Goal: Task Accomplishment & Management: Manage account settings

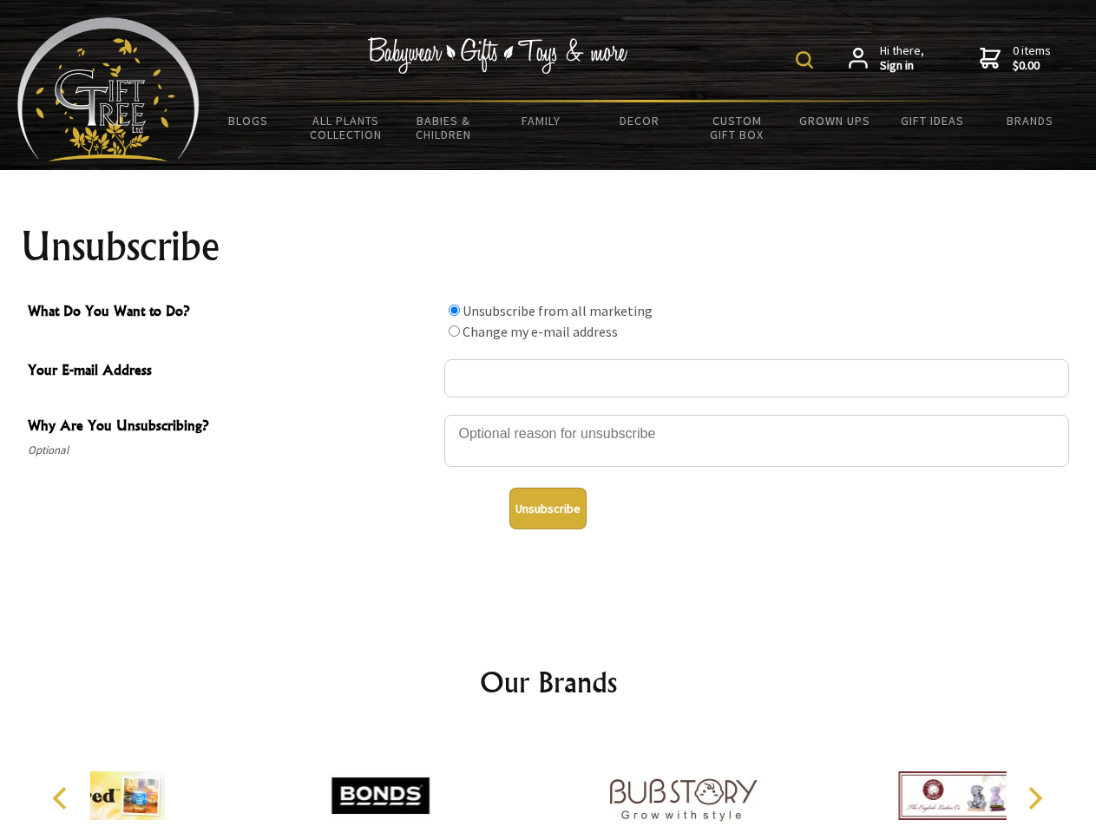
click at [807, 60] on img at bounding box center [804, 59] width 17 height 17
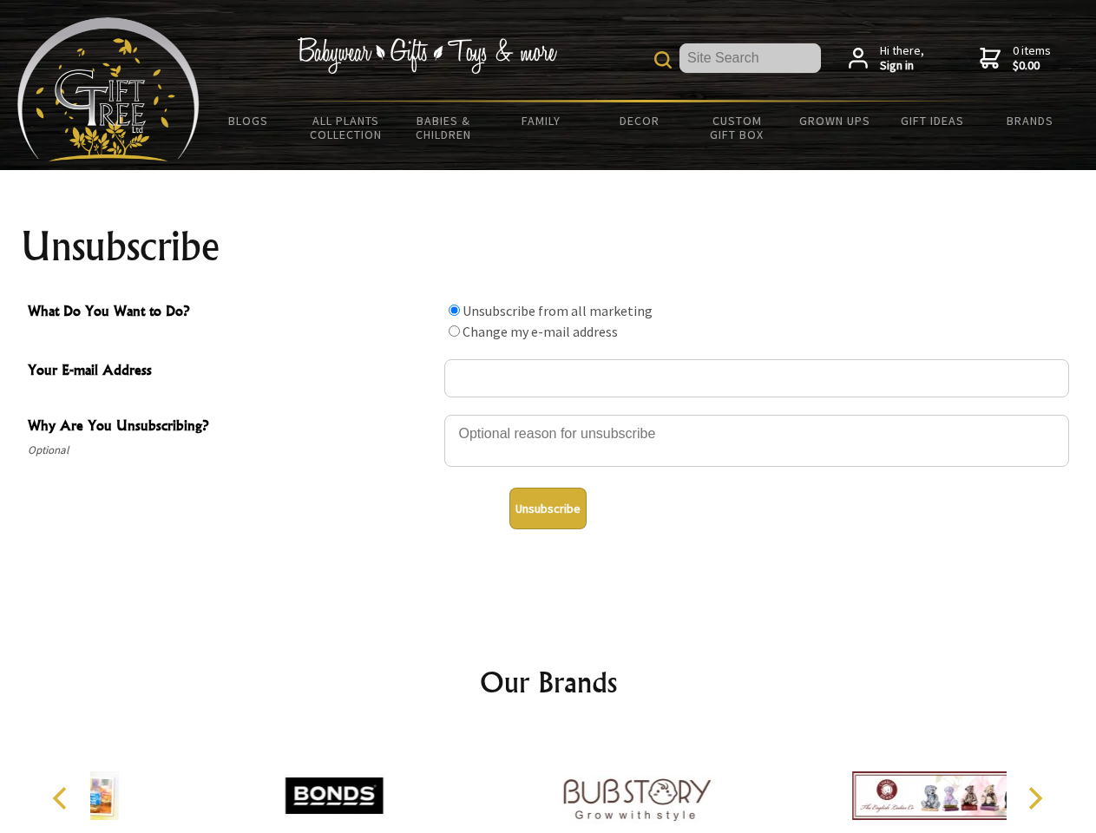
click at [549, 414] on div at bounding box center [756, 443] width 625 height 61
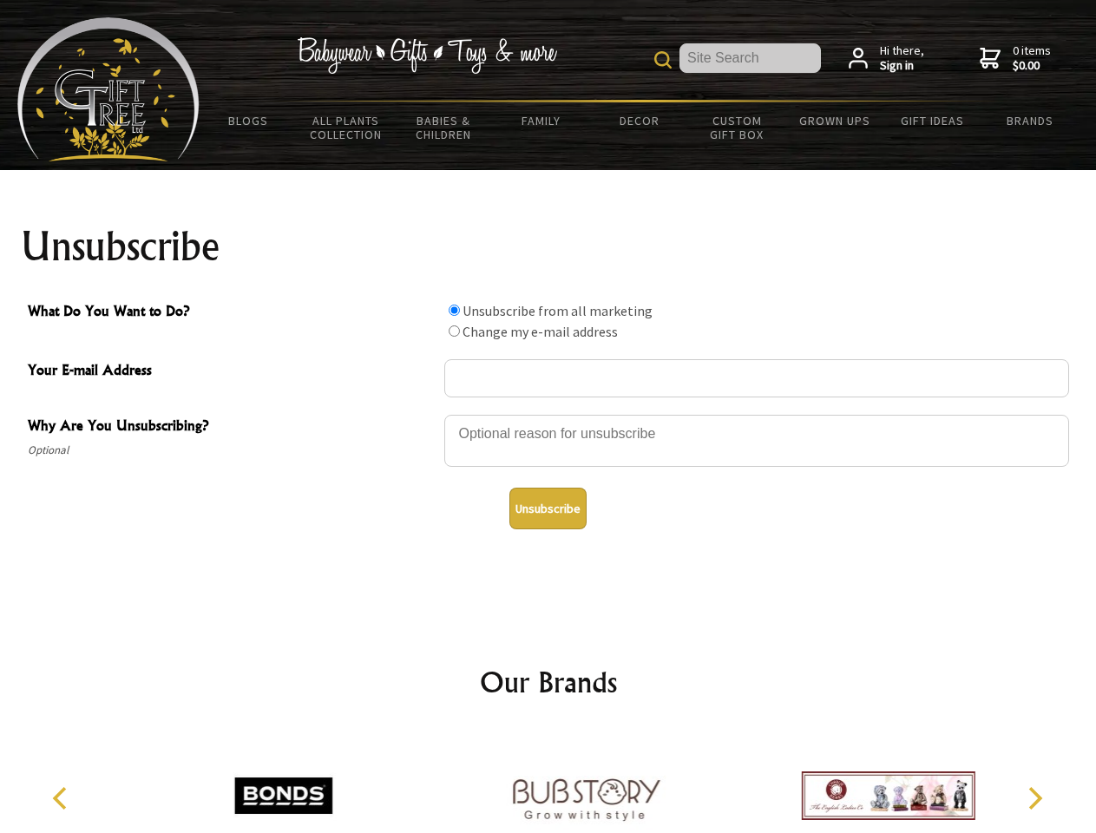
click at [454, 310] on input "What Do You Want to Do?" at bounding box center [454, 310] width 11 height 11
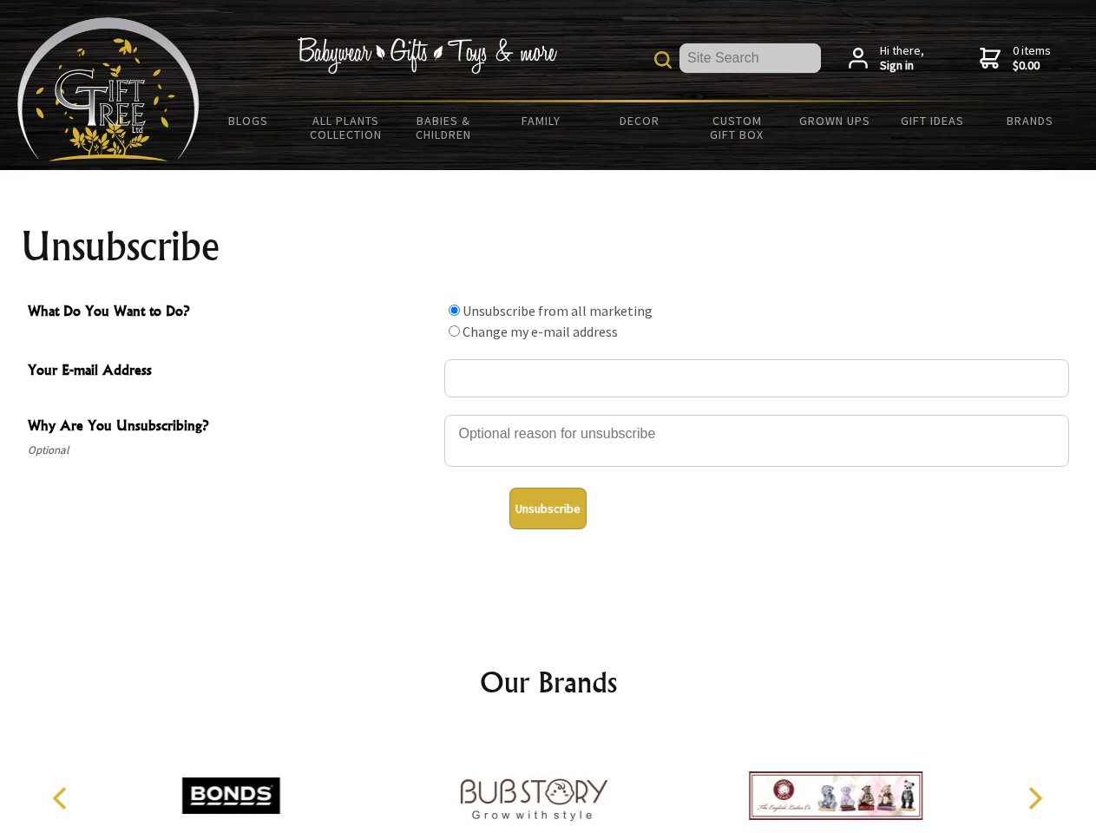
click at [454, 331] on input "What Do You Want to Do?" at bounding box center [454, 331] width 11 height 11
radio input "true"
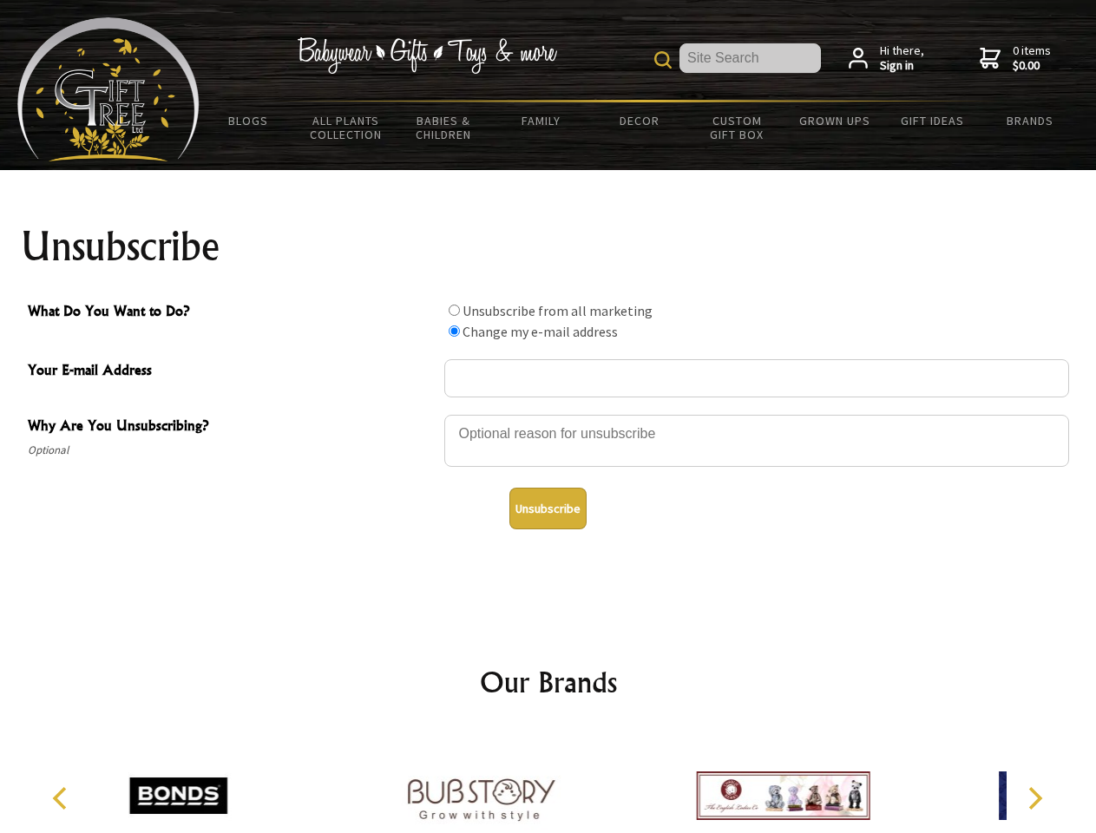
click at [548, 509] on button "Unsubscribe" at bounding box center [548, 509] width 77 height 42
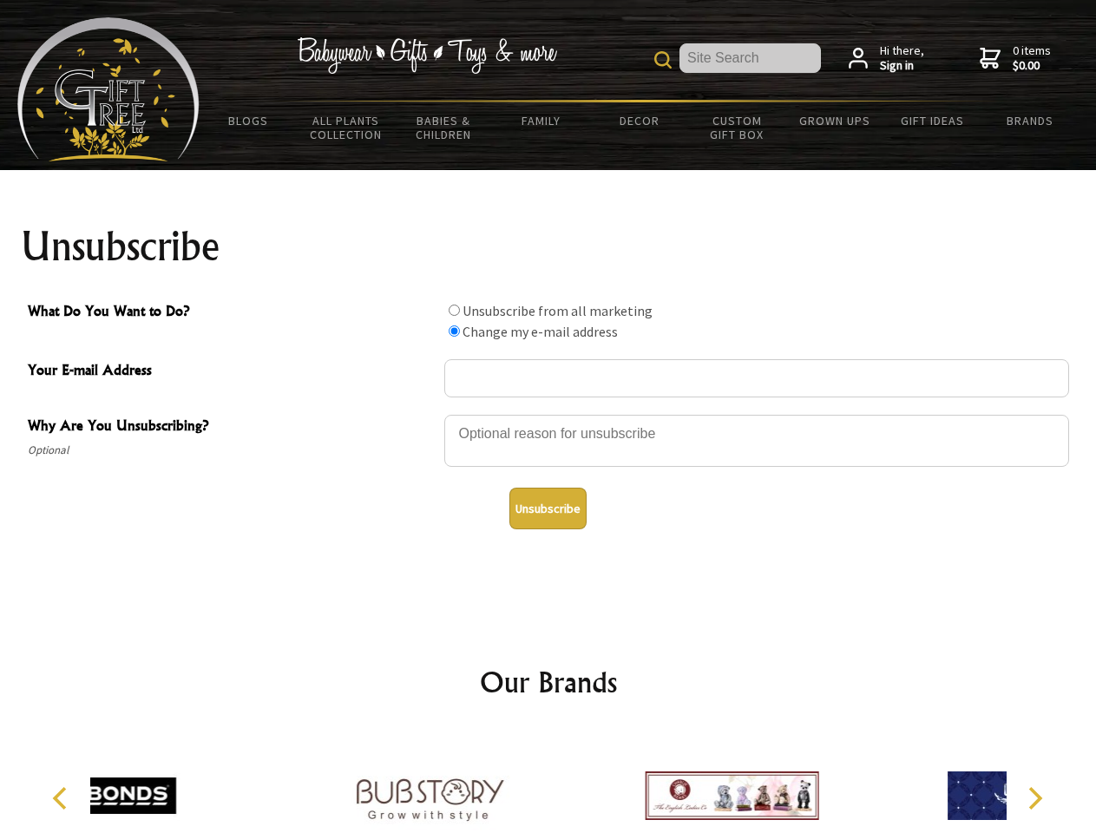
click at [549, 782] on div at bounding box center [430, 798] width 302 height 135
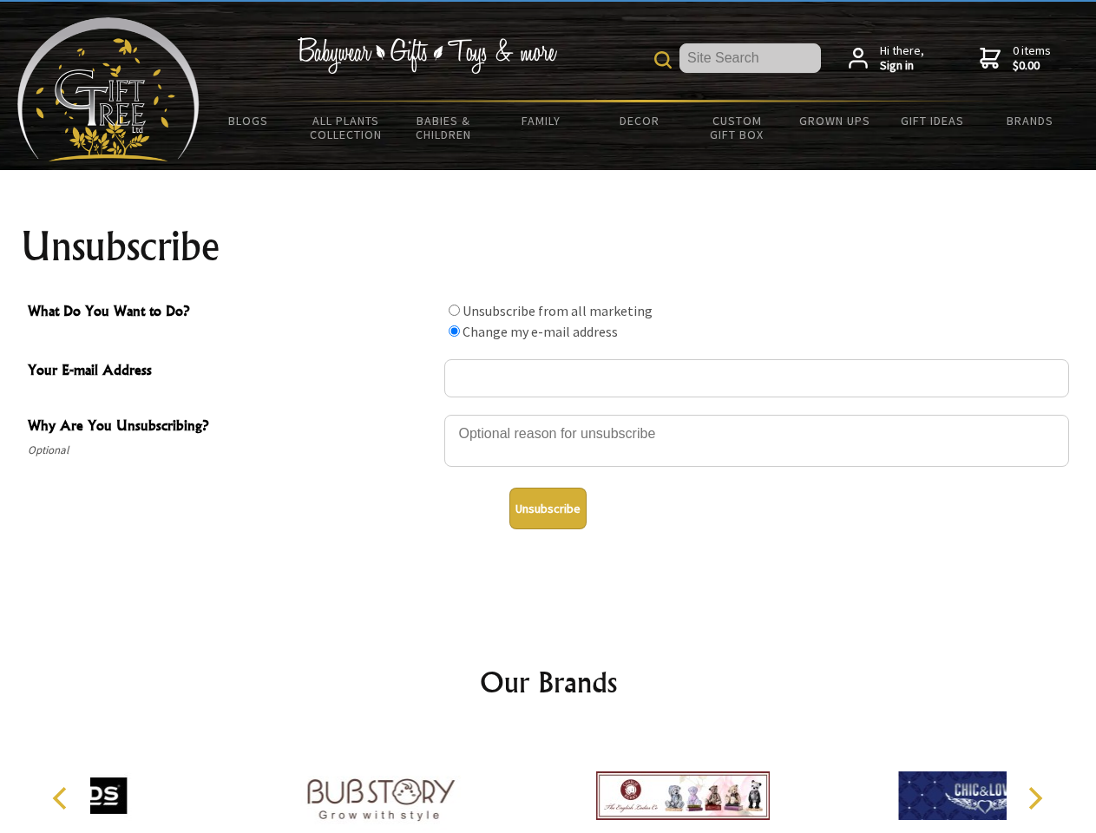
click at [62, 799] on icon "Previous" at bounding box center [61, 798] width 23 height 23
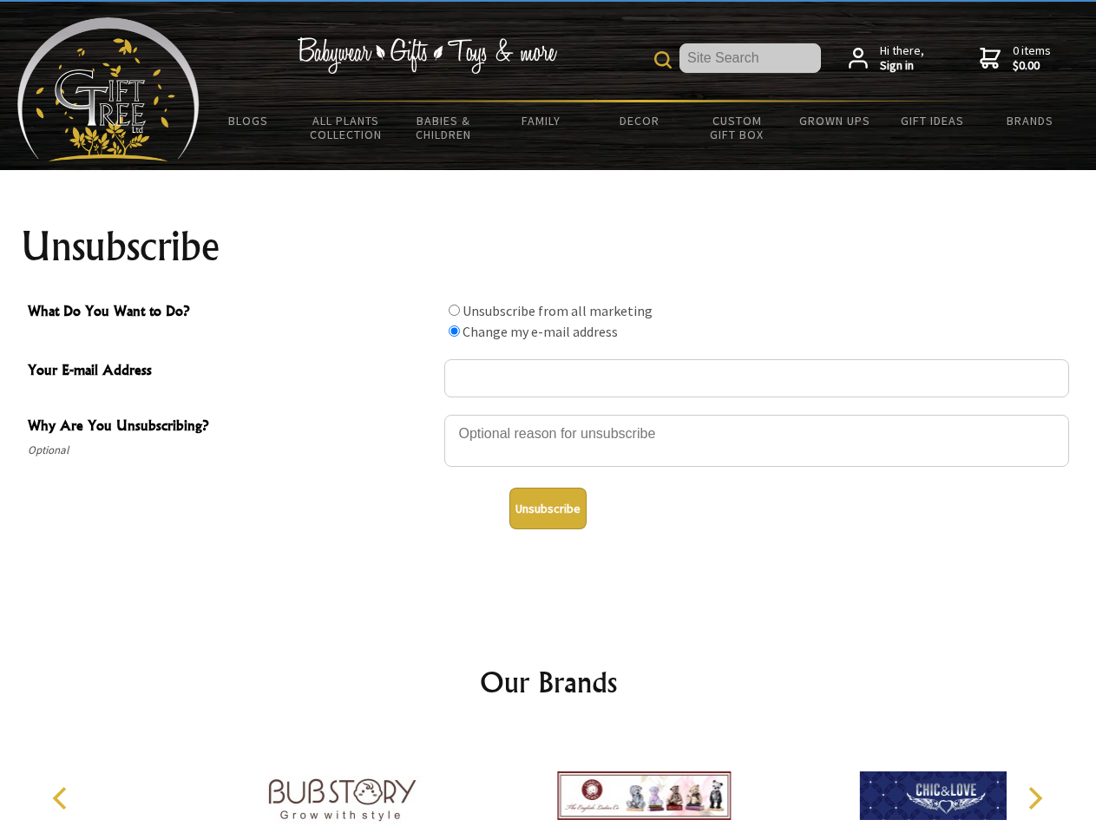
click at [1035, 799] on icon "Next" at bounding box center [1034, 798] width 23 height 23
